Goal: Task Accomplishment & Management: Manage account settings

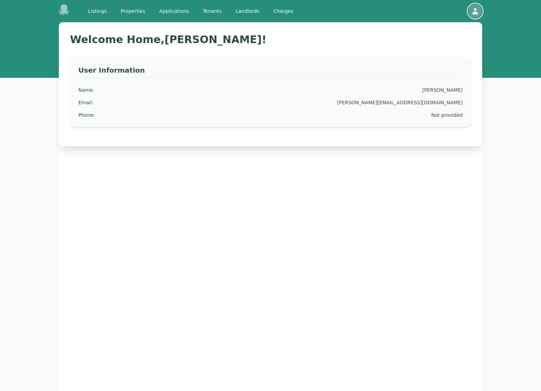
click at [477, 11] on icon "button" at bounding box center [475, 11] width 8 height 8
click at [433, 39] on button "Sign out" at bounding box center [448, 39] width 67 height 13
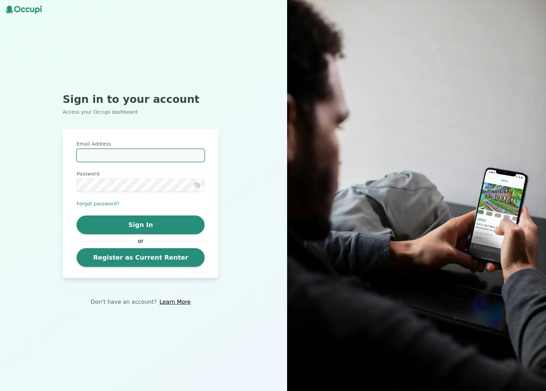
click at [116, 155] on input "Email Address" at bounding box center [141, 155] width 128 height 13
type input "**********"
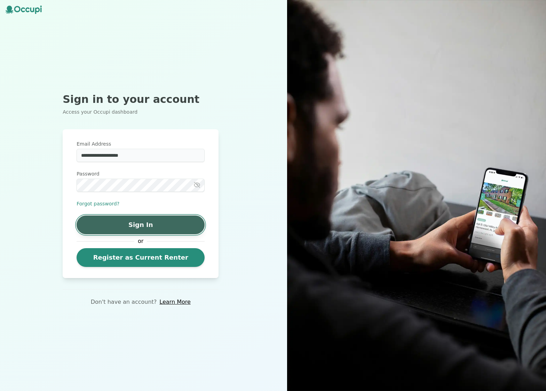
click at [146, 224] on button "Sign In" at bounding box center [141, 225] width 128 height 19
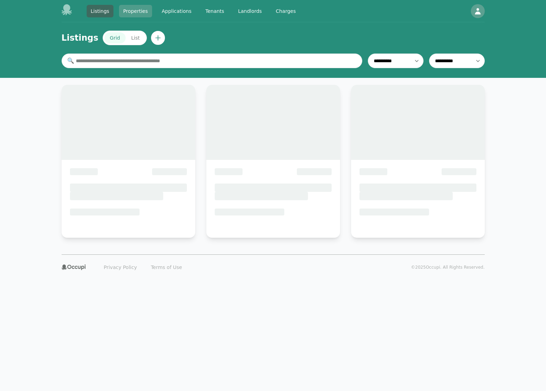
click at [125, 11] on link "Properties" at bounding box center [135, 11] width 33 height 13
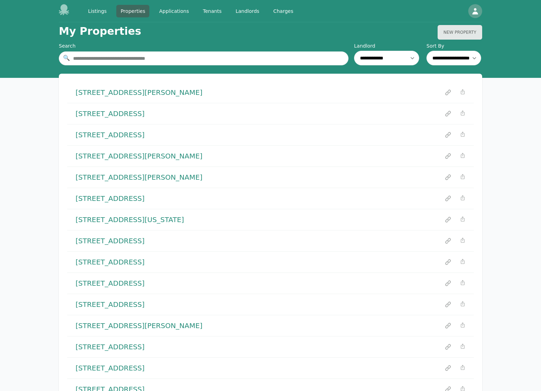
click at [66, 9] on icon at bounding box center [64, 9] width 10 height 11
